Goal: Task Accomplishment & Management: Use online tool/utility

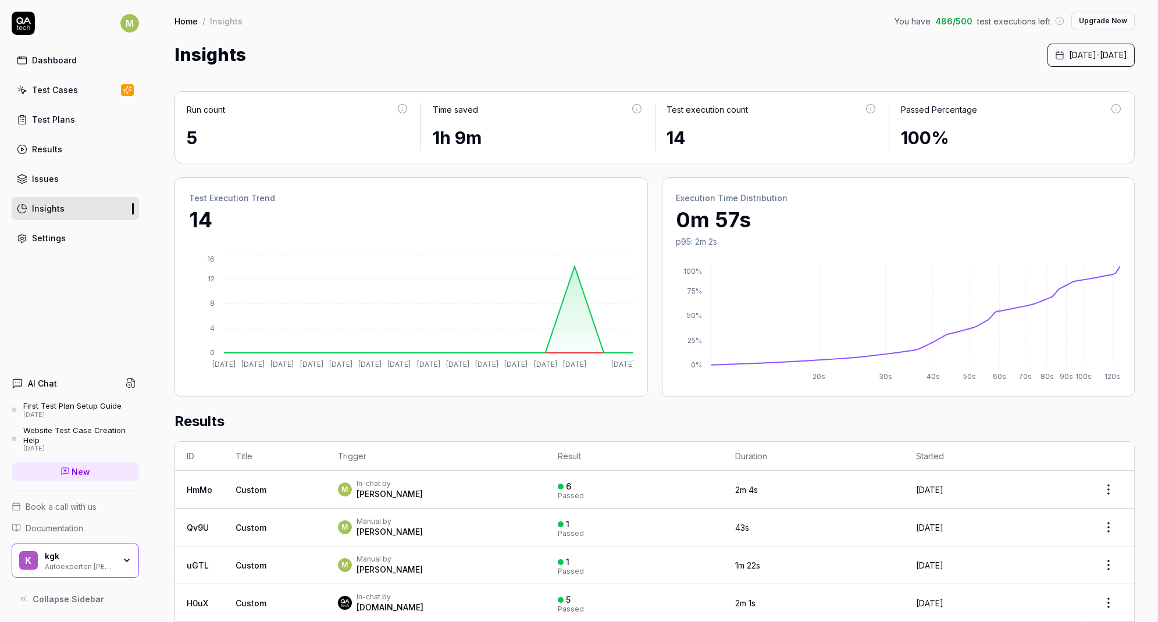
scroll to position [691, 0]
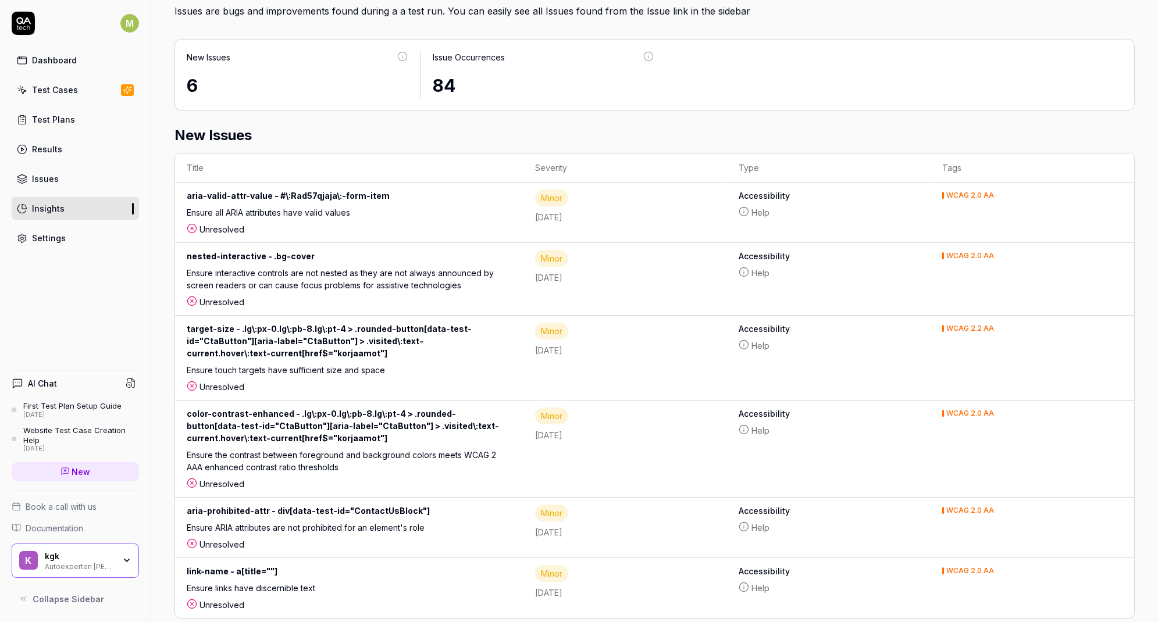
click at [62, 108] on link "Test Plans" at bounding box center [75, 119] width 127 height 23
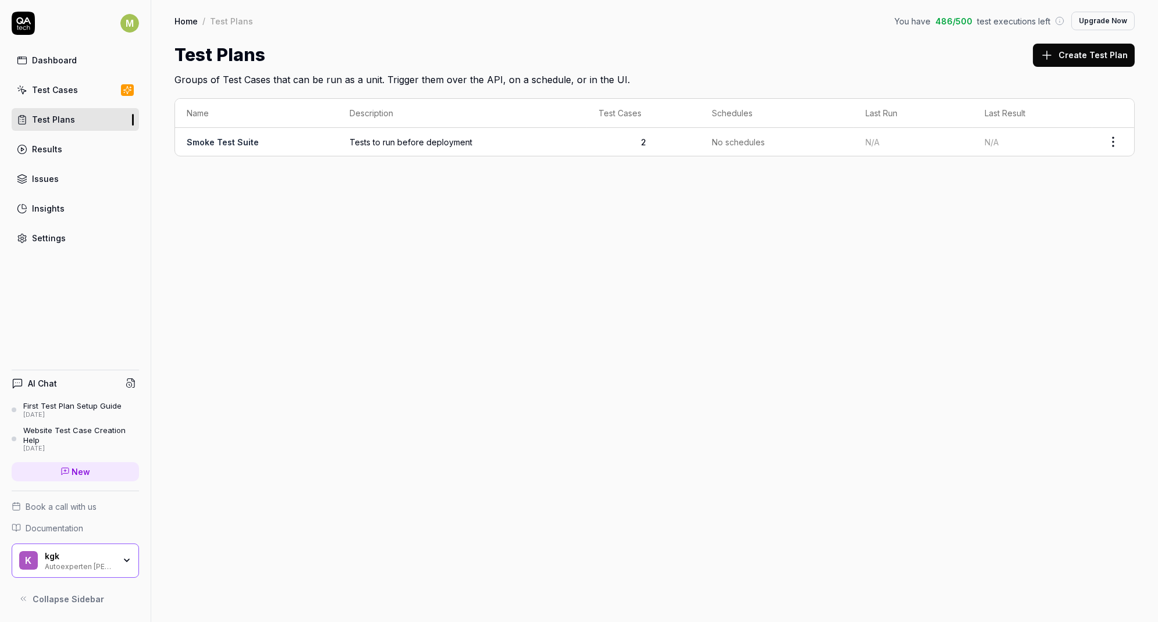
click at [997, 144] on span "N/A" at bounding box center [991, 142] width 14 height 10
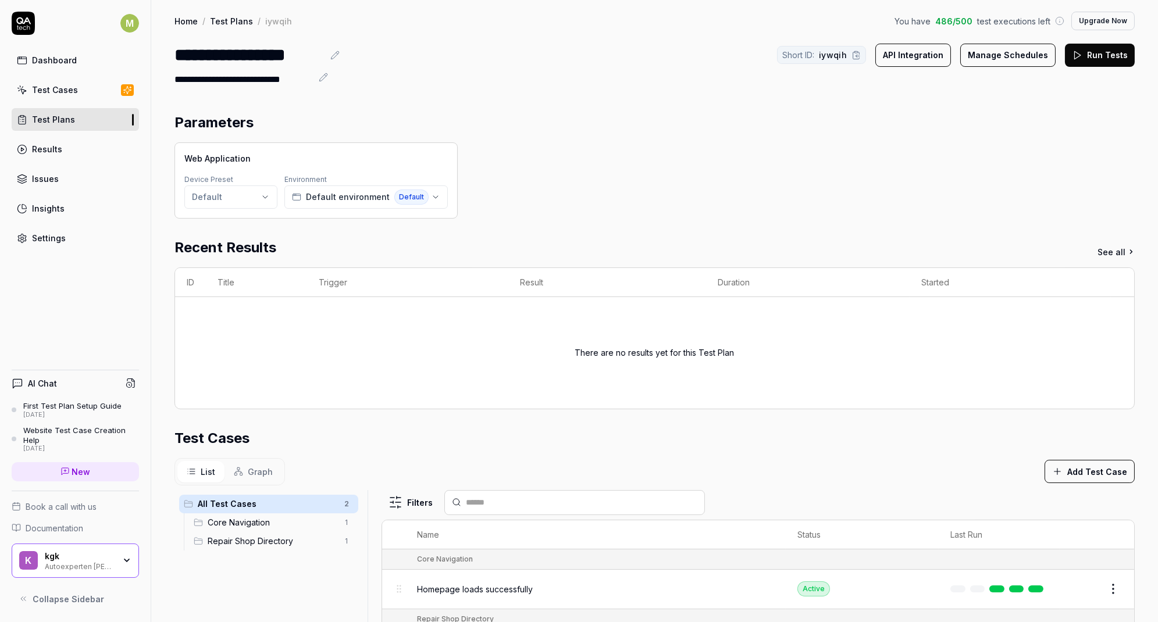
click at [1103, 63] on button "Run Tests" at bounding box center [1100, 55] width 70 height 23
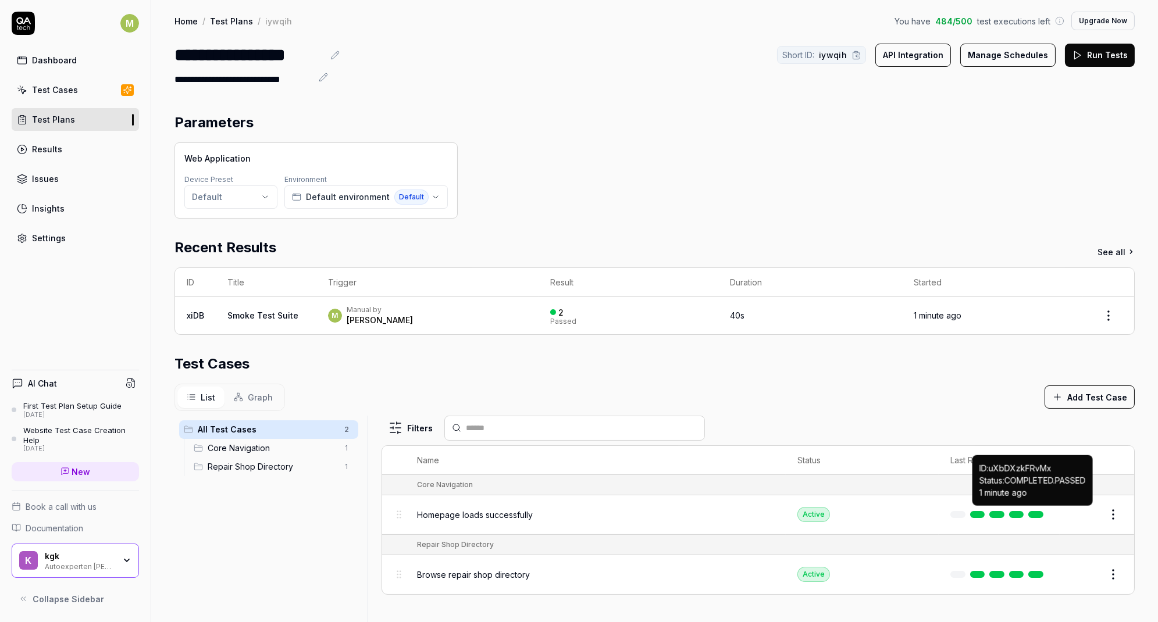
click at [1037, 512] on link at bounding box center [1035, 514] width 15 height 7
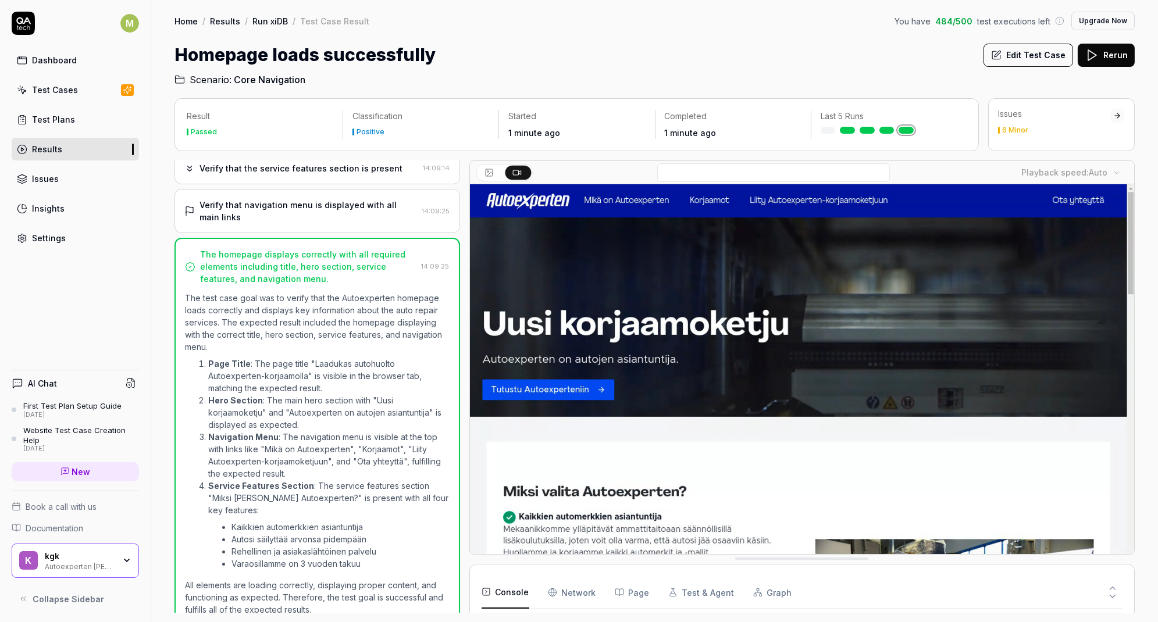
scroll to position [44, 0]
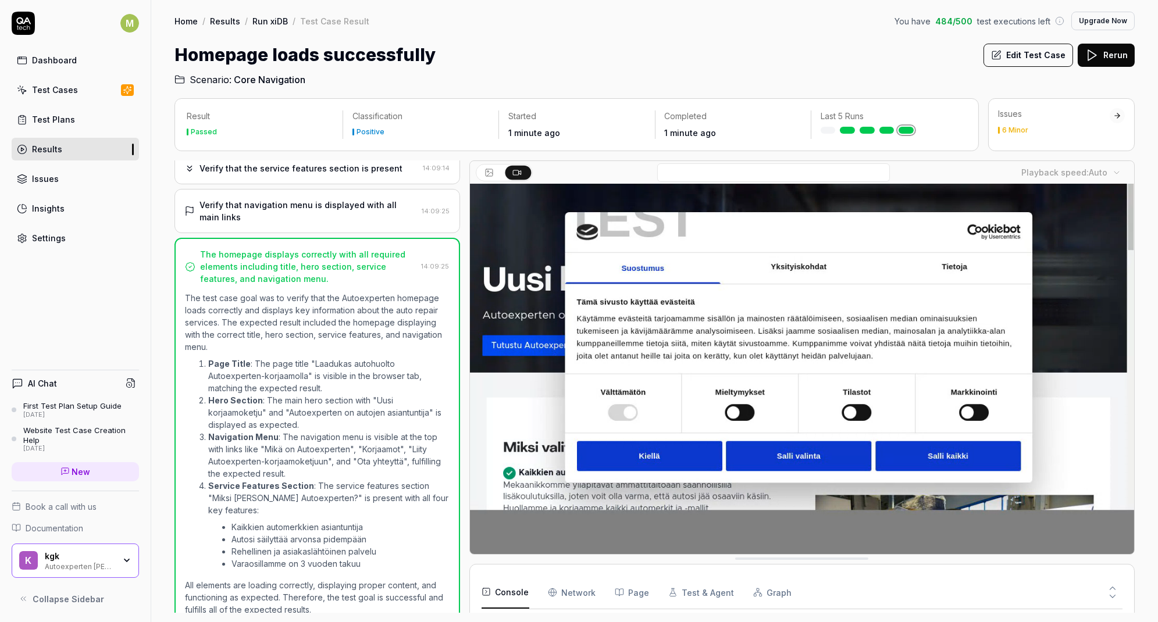
click at [1114, 590] on icon at bounding box center [1112, 588] width 10 height 10
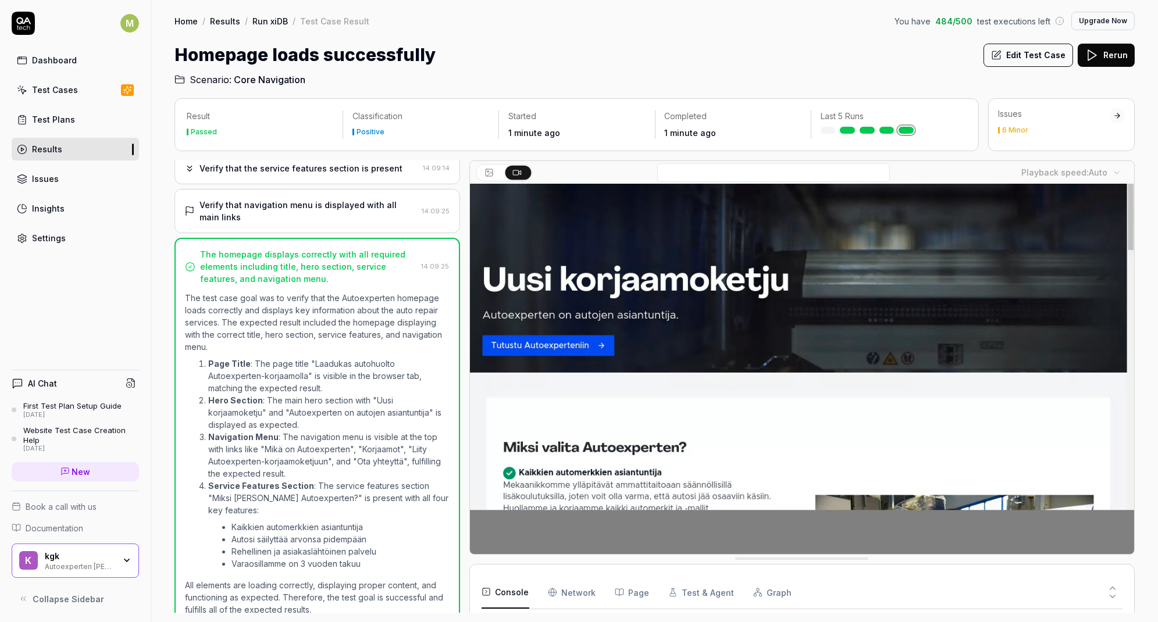
scroll to position [0, 0]
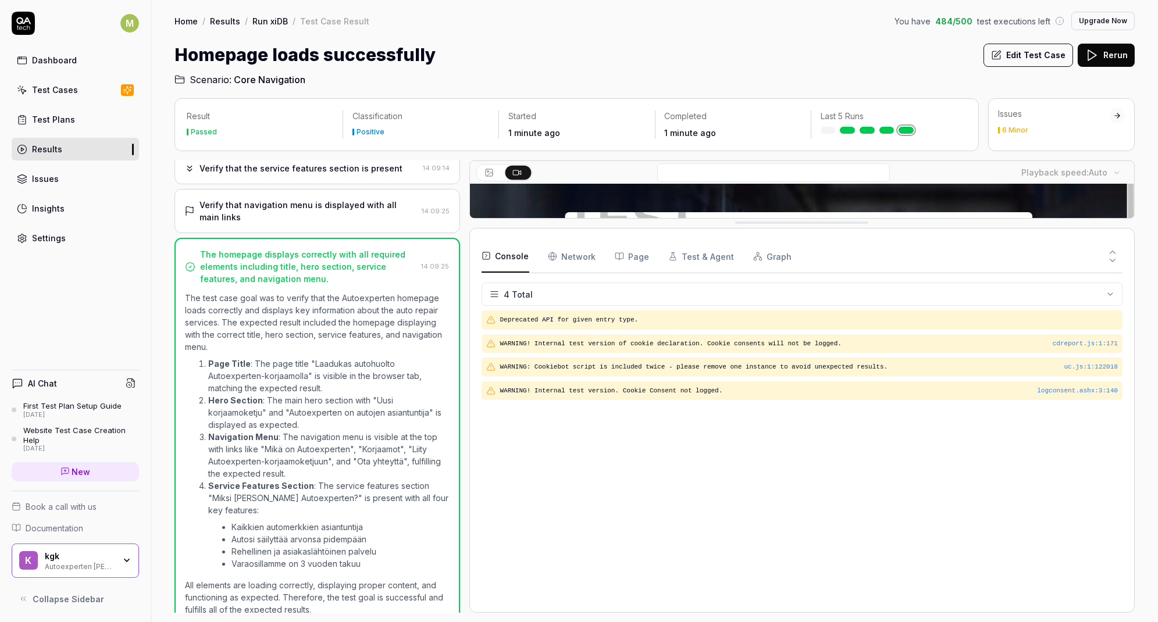
click at [1115, 267] on button at bounding box center [1113, 262] width 20 height 15
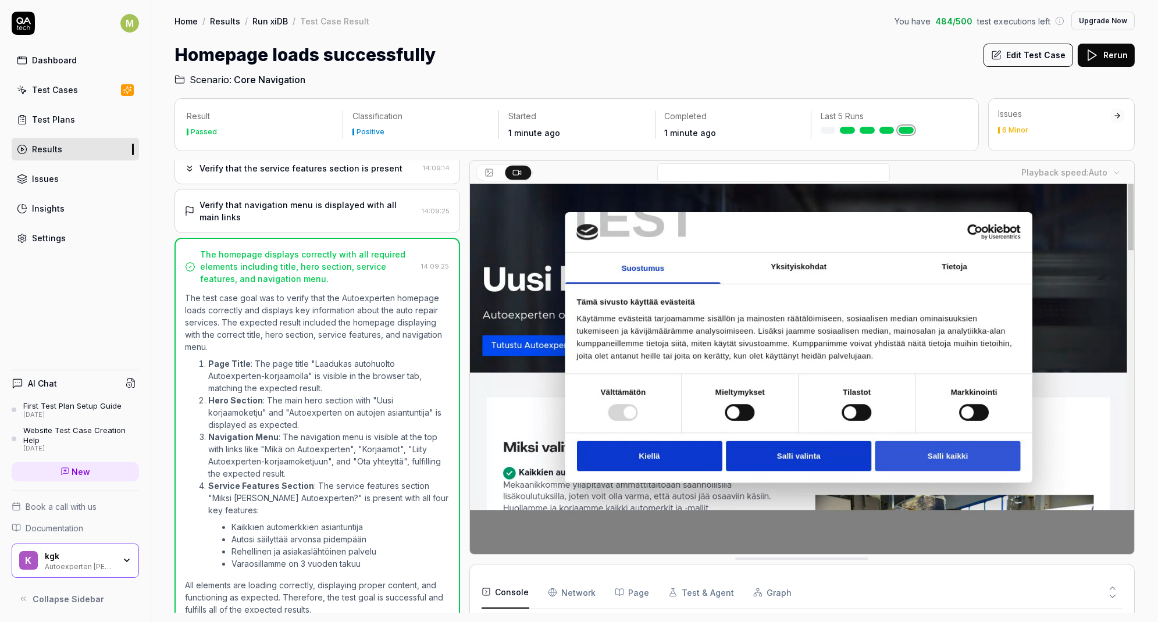
click at [65, 145] on link "Results" at bounding box center [75, 149] width 127 height 23
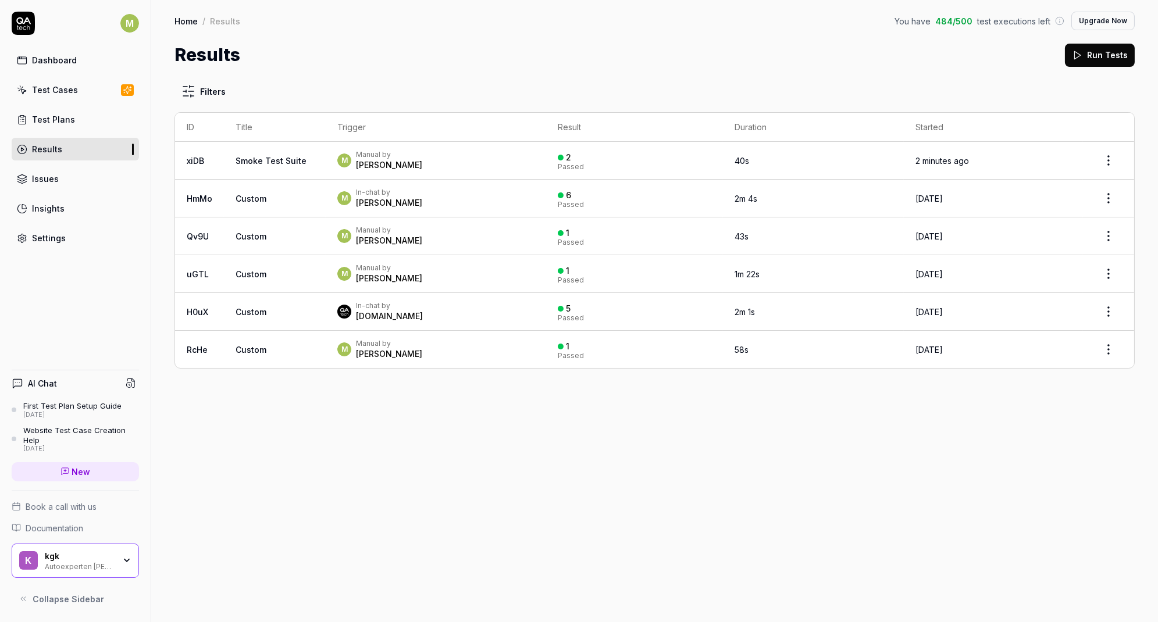
click at [51, 62] on div "Dashboard" at bounding box center [54, 60] width 45 height 12
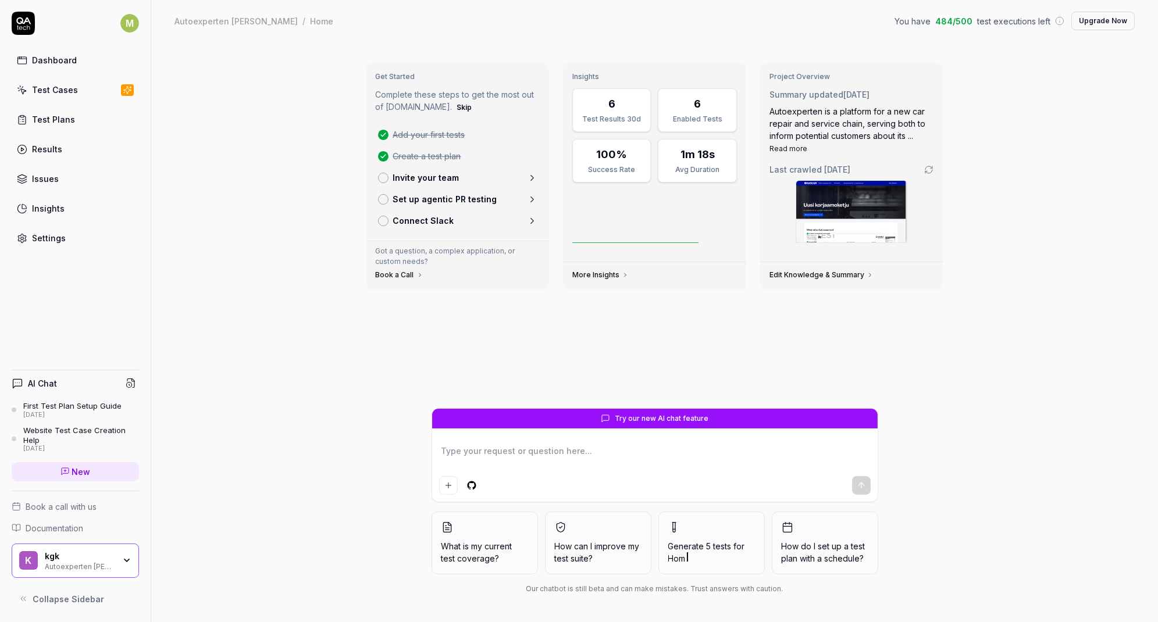
click at [65, 92] on div "Test Cases" at bounding box center [55, 90] width 46 height 12
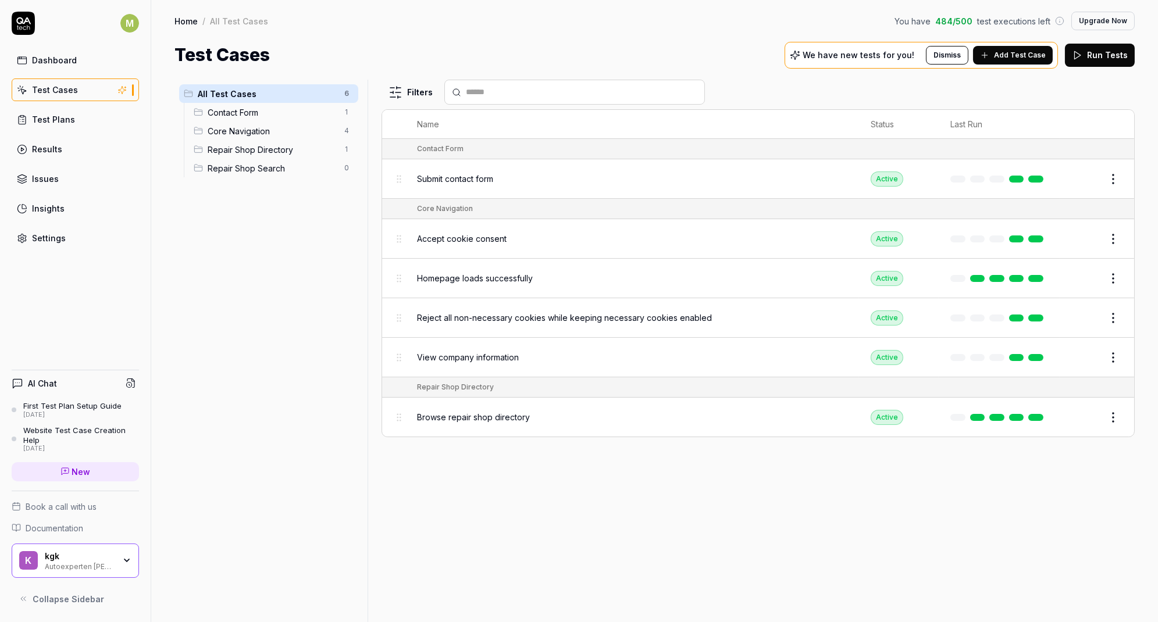
click at [1112, 179] on html "M Dashboard Test Cases Test Plans Results Issues Insights Settings AI Chat Firs…" at bounding box center [579, 311] width 1158 height 622
click at [859, 90] on html "M Dashboard Test Cases Test Plans Results Issues Insights Settings AI Chat Firs…" at bounding box center [579, 311] width 1158 height 622
click at [625, 363] on div "View company information" at bounding box center [632, 357] width 430 height 25
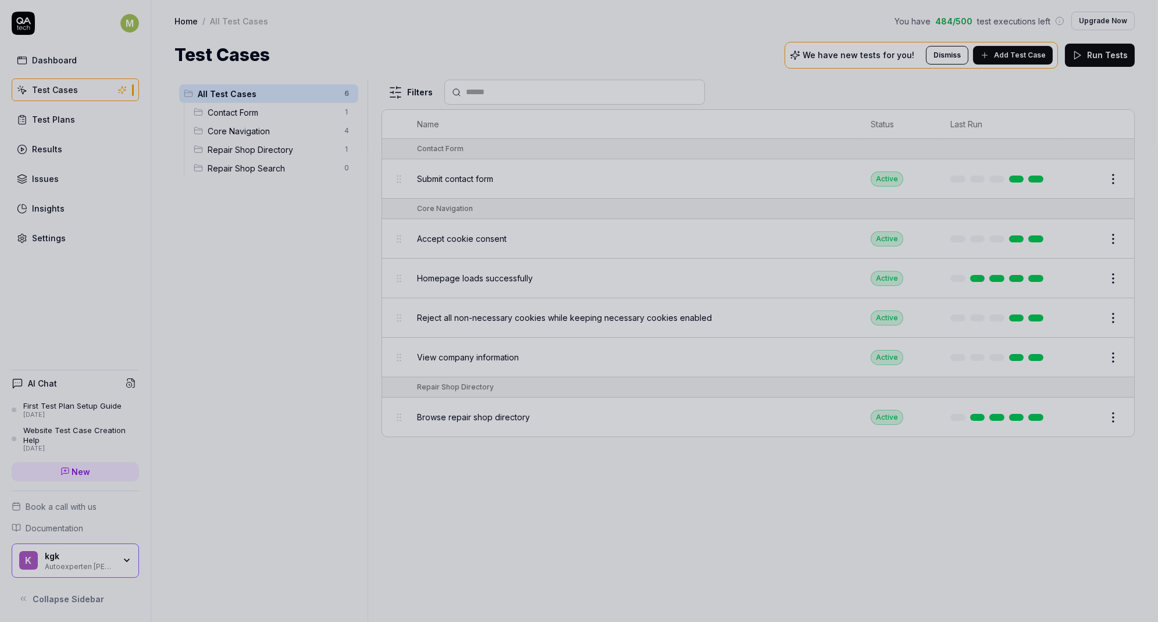
click at [769, 522] on div at bounding box center [579, 311] width 1158 height 622
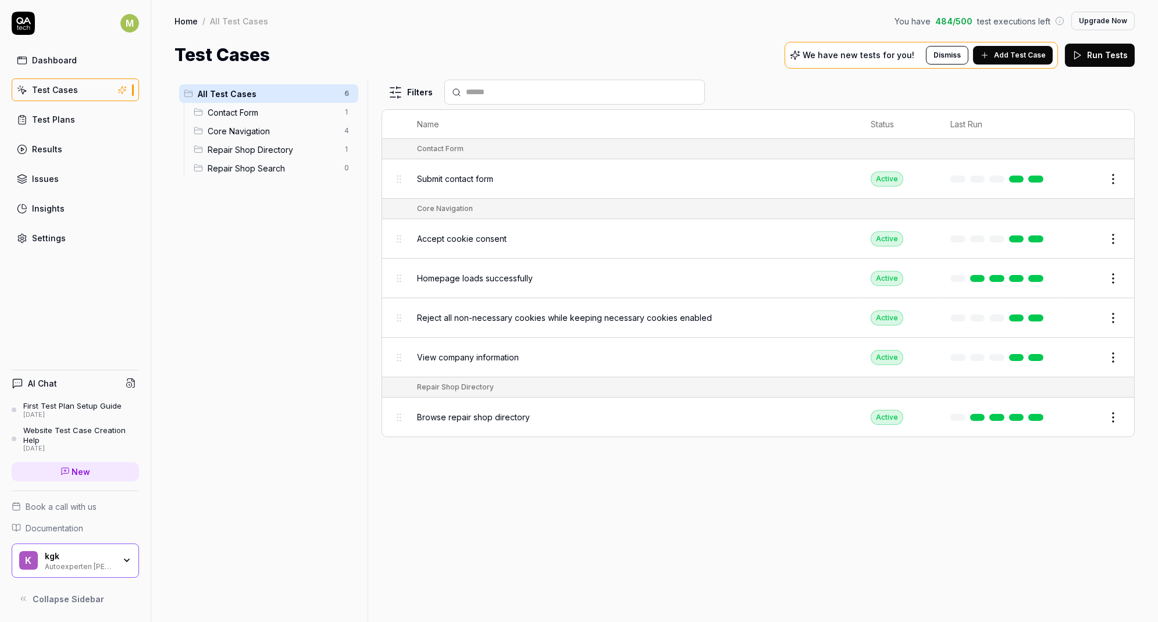
click at [552, 411] on div "Browse repair shop directory" at bounding box center [632, 417] width 430 height 12
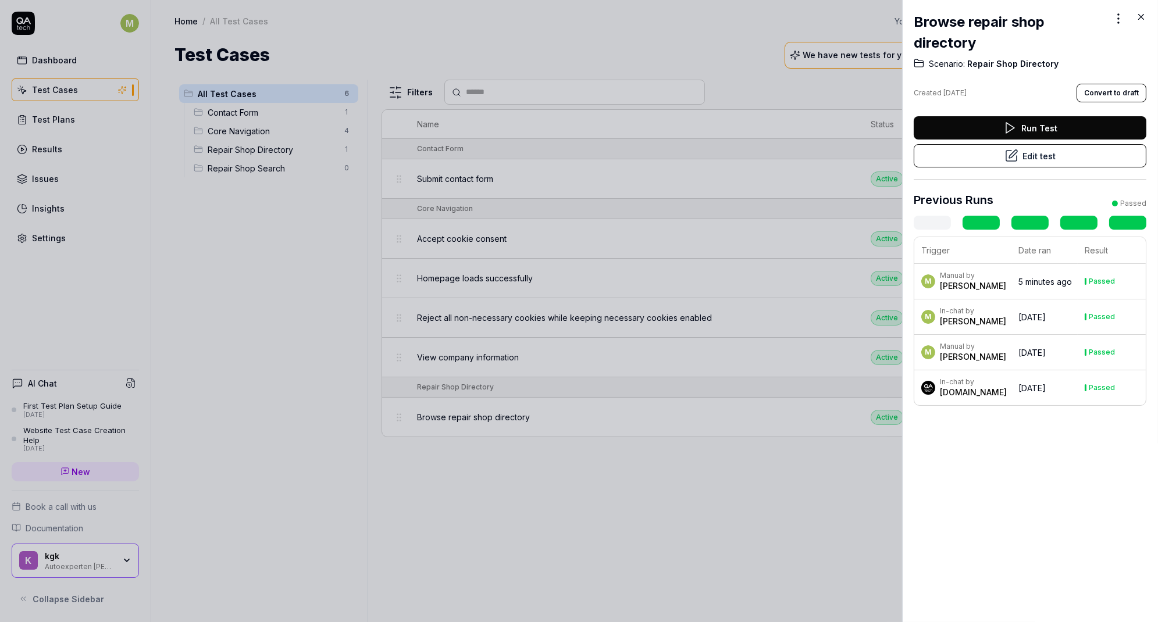
click at [661, 544] on div at bounding box center [579, 311] width 1158 height 622
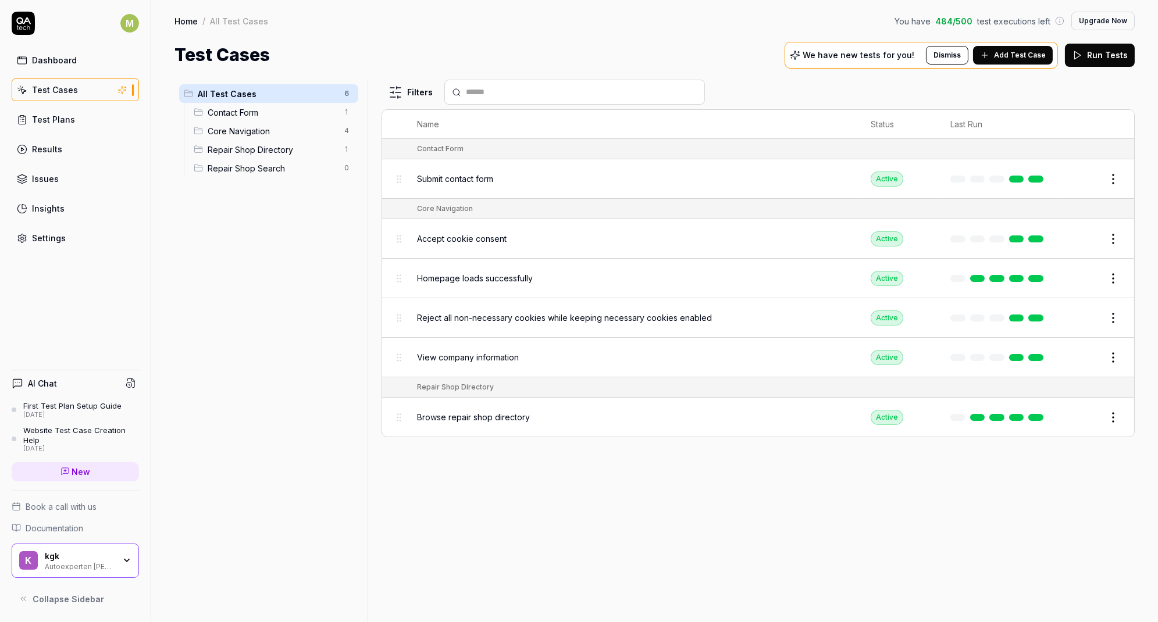
click at [105, 408] on div "First Test Plan Setup Guide" at bounding box center [72, 405] width 98 height 9
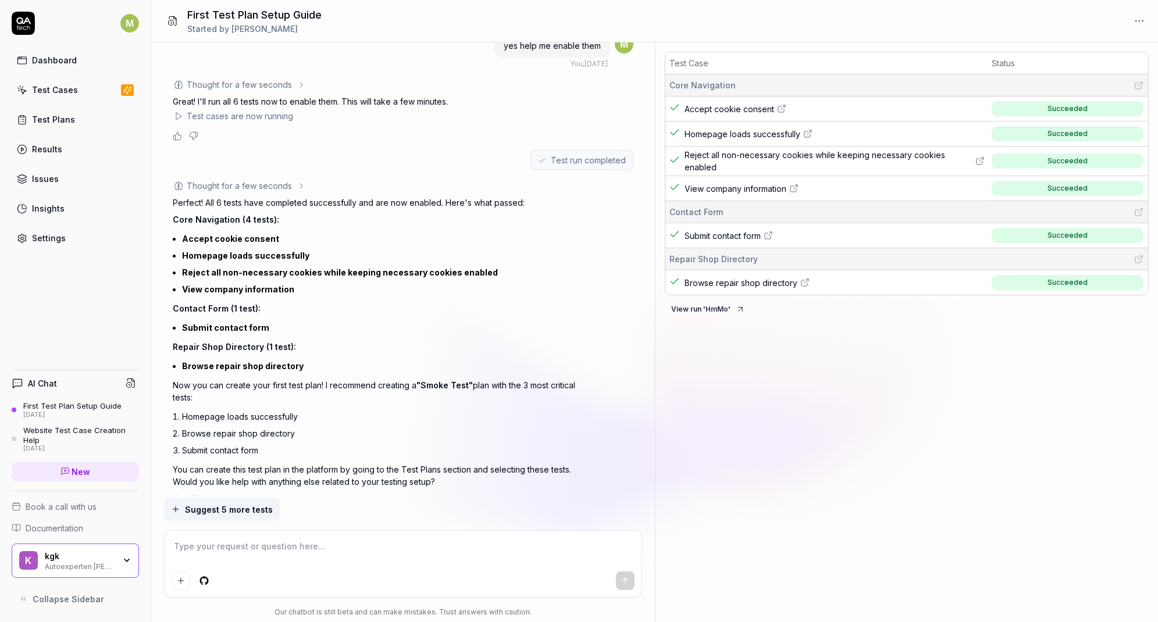
scroll to position [361, 0]
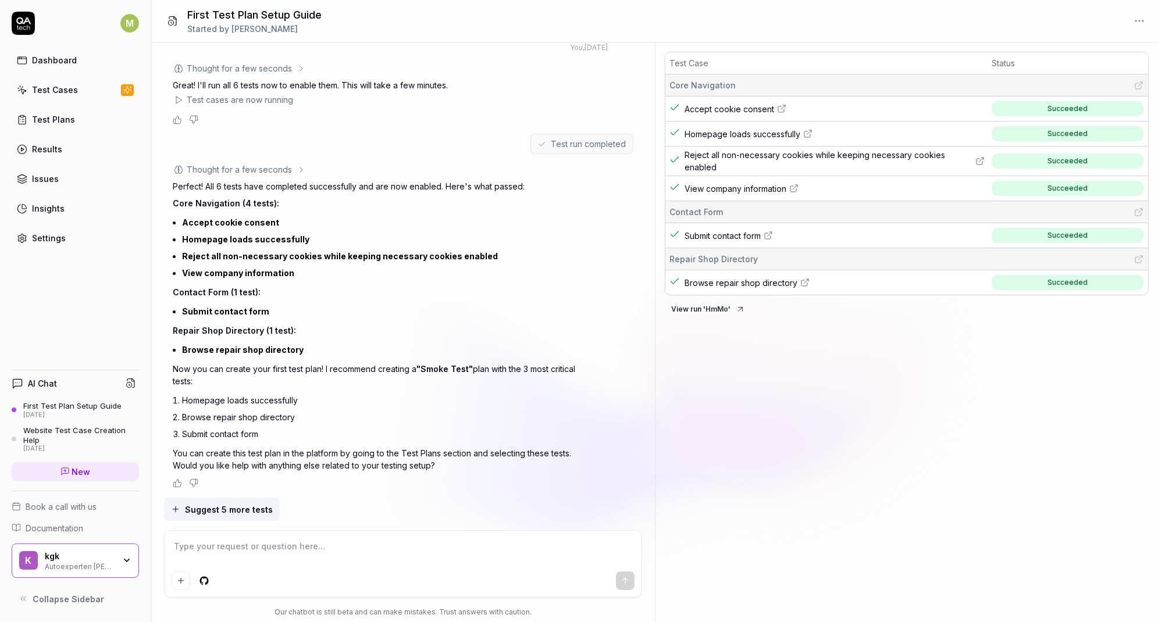
click at [62, 440] on div "Website Test Case Creation Help" at bounding box center [81, 435] width 116 height 19
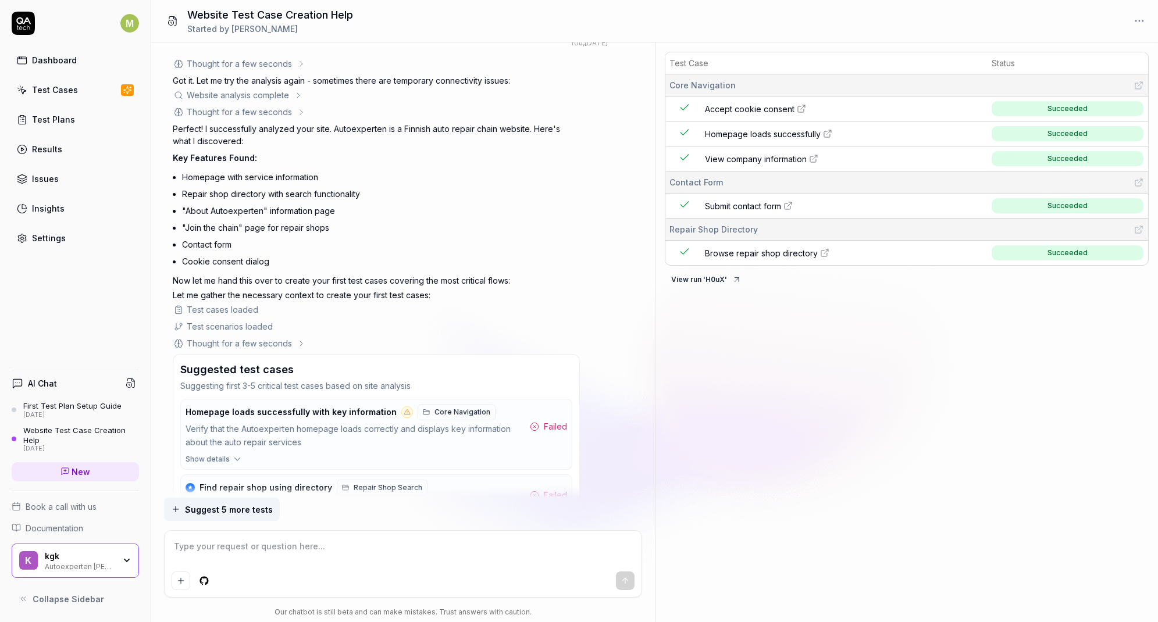
scroll to position [1358, 0]
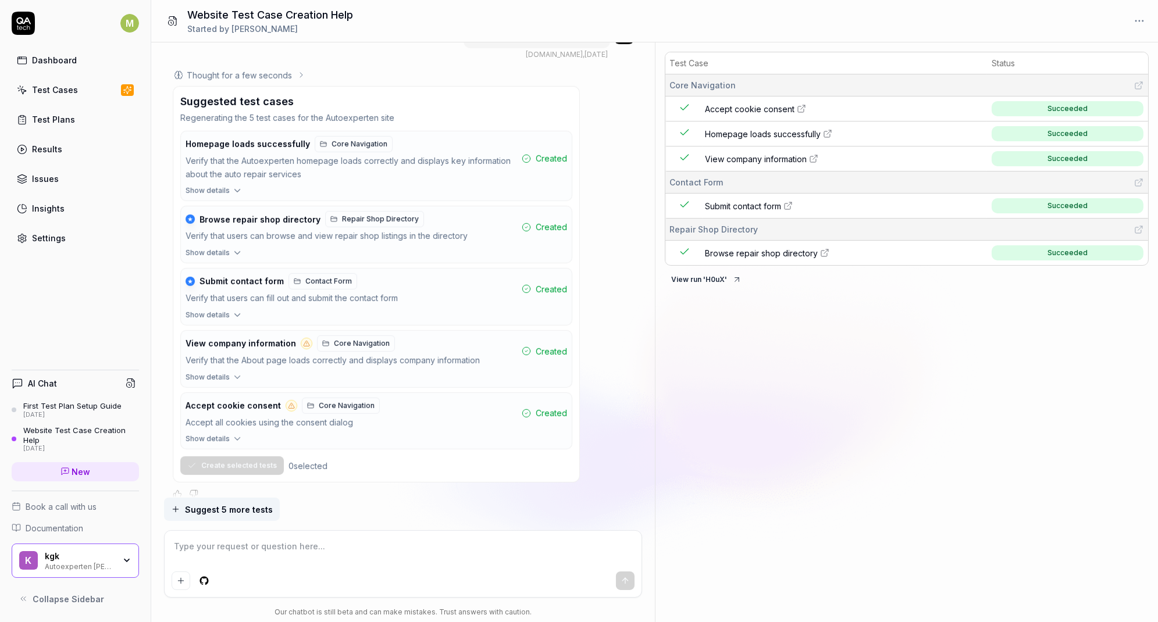
click at [88, 409] on div "First Test Plan Setup Guide" at bounding box center [72, 405] width 98 height 9
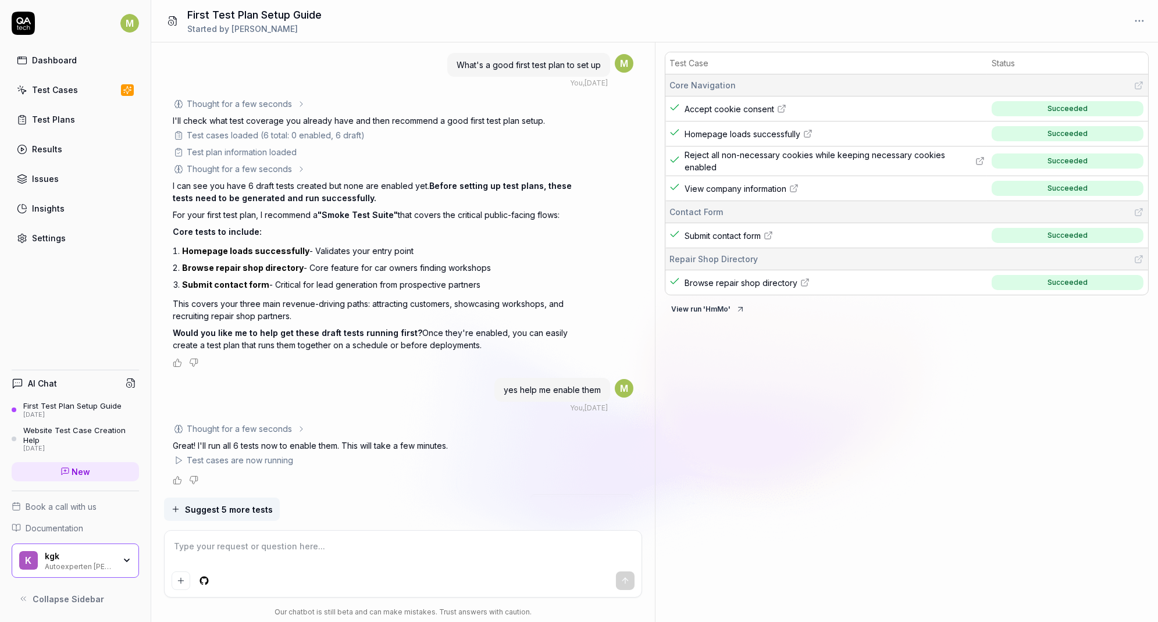
click at [53, 433] on div "Website Test Case Creation Help" at bounding box center [81, 435] width 116 height 19
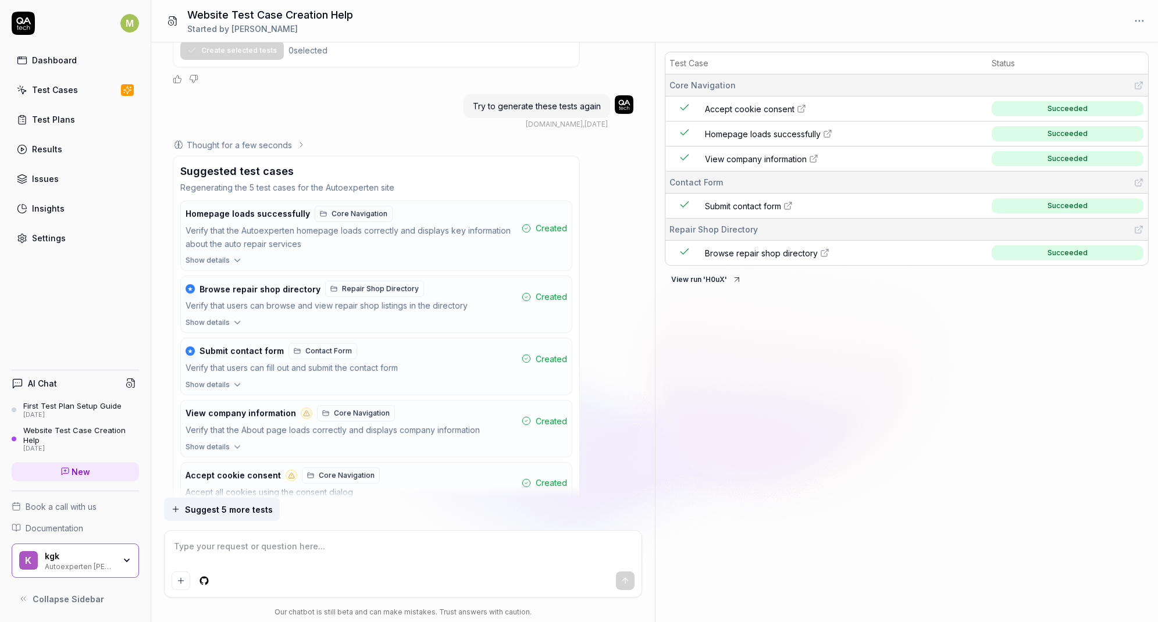
scroll to position [1358, 0]
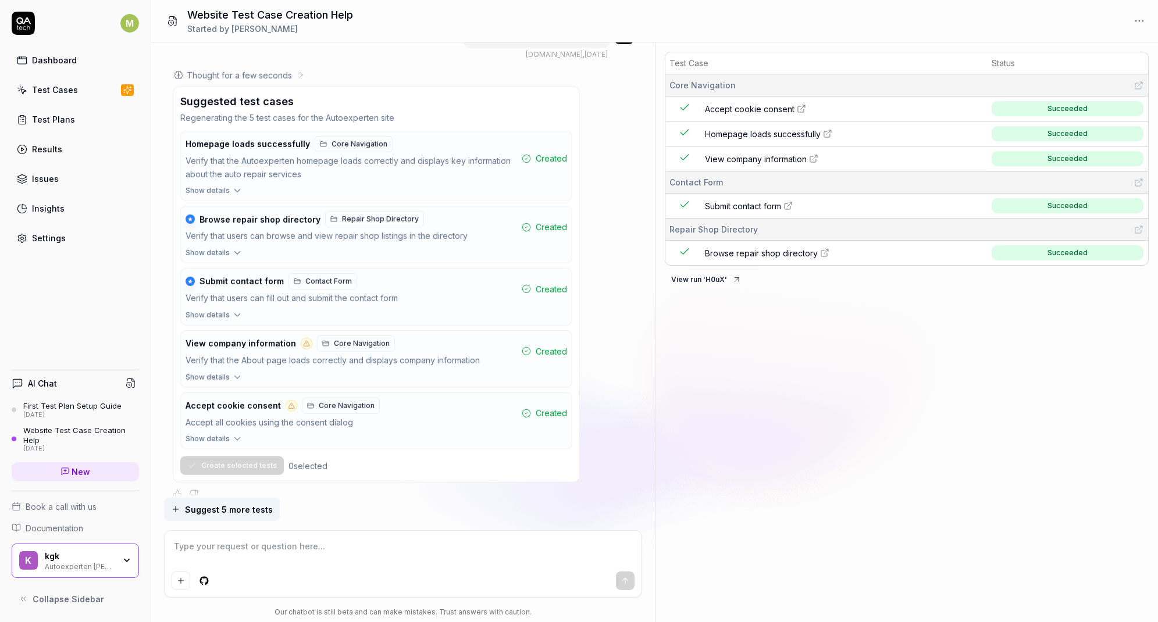
click at [21, 87] on icon at bounding box center [22, 90] width 10 height 10
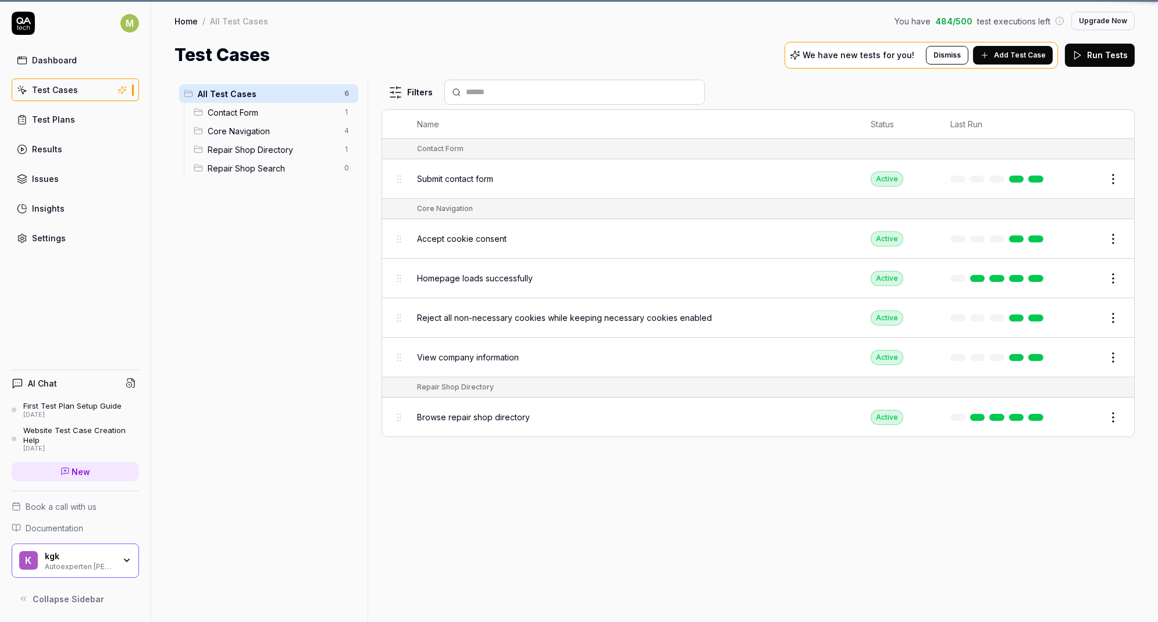
click at [35, 67] on link "Dashboard" at bounding box center [75, 60] width 127 height 23
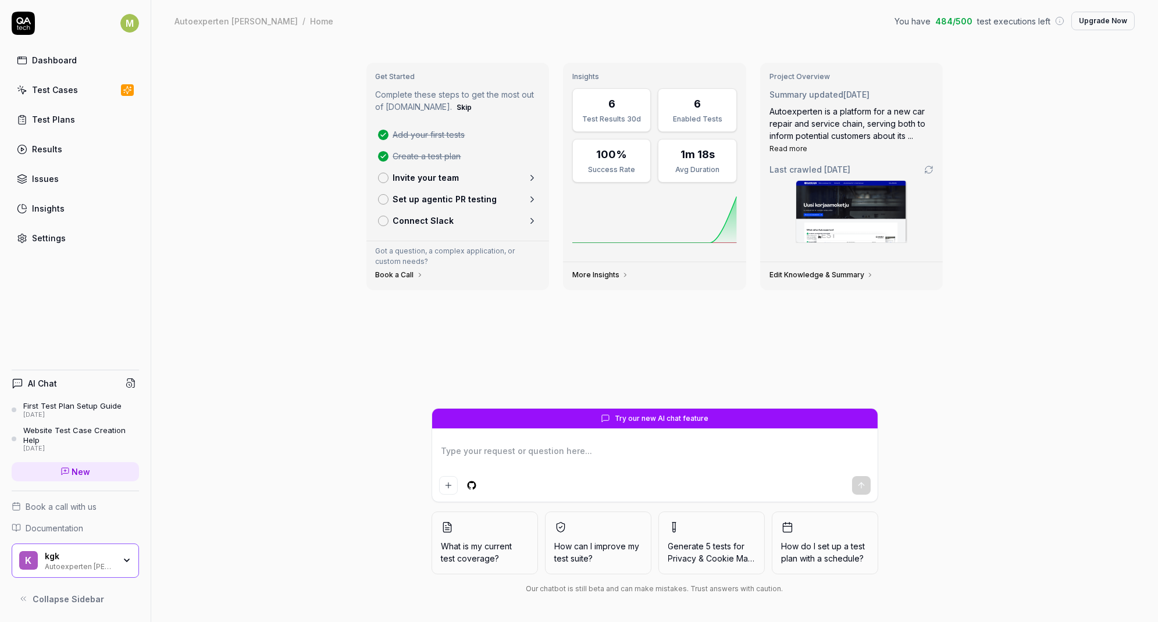
type textarea "*"
